Goal: Find specific page/section: Find specific page/section

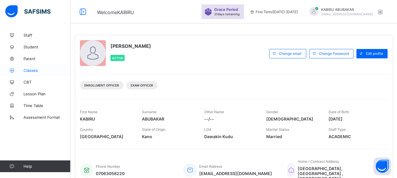
click at [31, 70] on span "Classes" at bounding box center [46, 70] width 47 height 5
click at [27, 70] on span "Classes" at bounding box center [46, 70] width 47 height 5
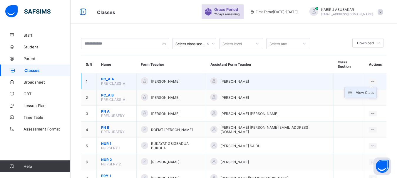
click at [364, 90] on div "View Class" at bounding box center [365, 93] width 18 height 6
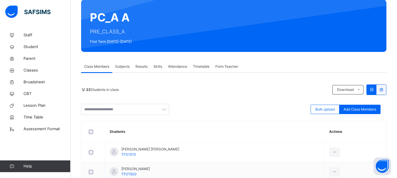
scroll to position [49, 0]
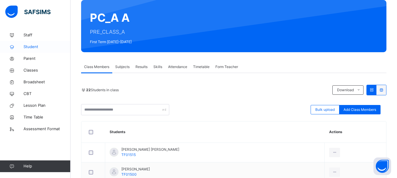
click at [34, 46] on span "Student" at bounding box center [46, 47] width 47 height 6
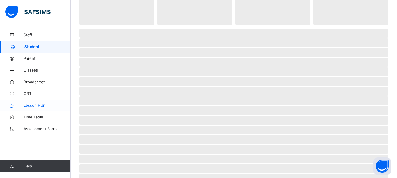
click at [37, 106] on span "Lesson Plan" at bounding box center [46, 106] width 47 height 6
